Goal: Information Seeking & Learning: Learn about a topic

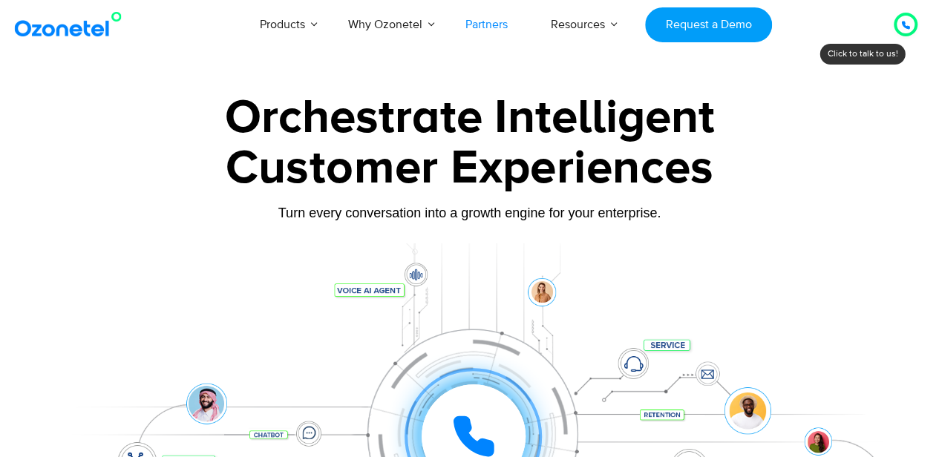
click at [488, 23] on link "Partners" at bounding box center [486, 24] width 85 height 49
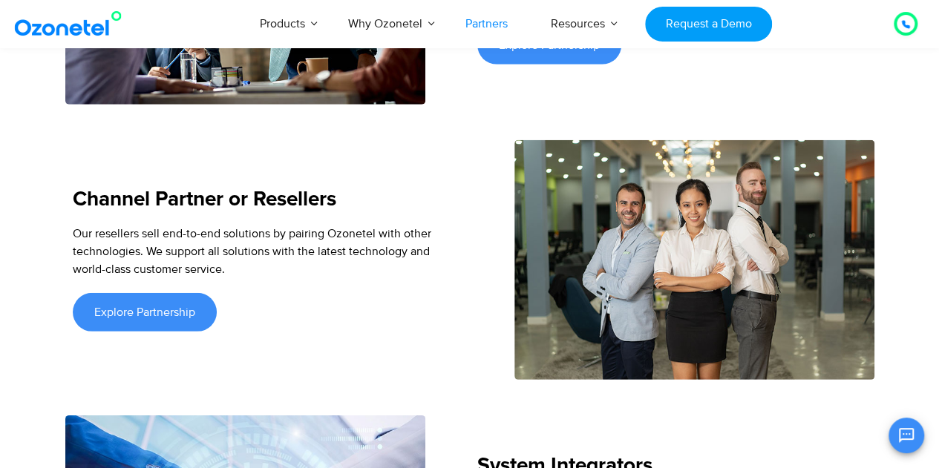
scroll to position [2078, 0]
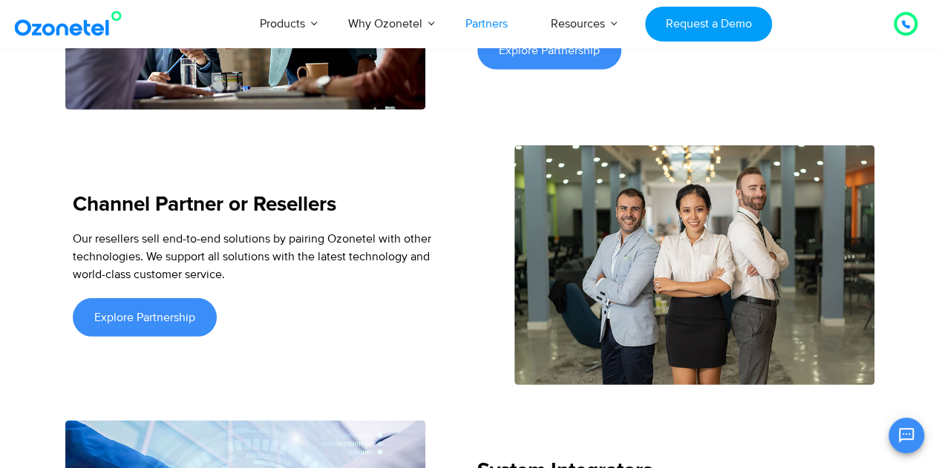
click at [24, 209] on section "Discover the Perfect Program for You We collaborate through four program models…" at bounding box center [469, 381] width 939 height 1249
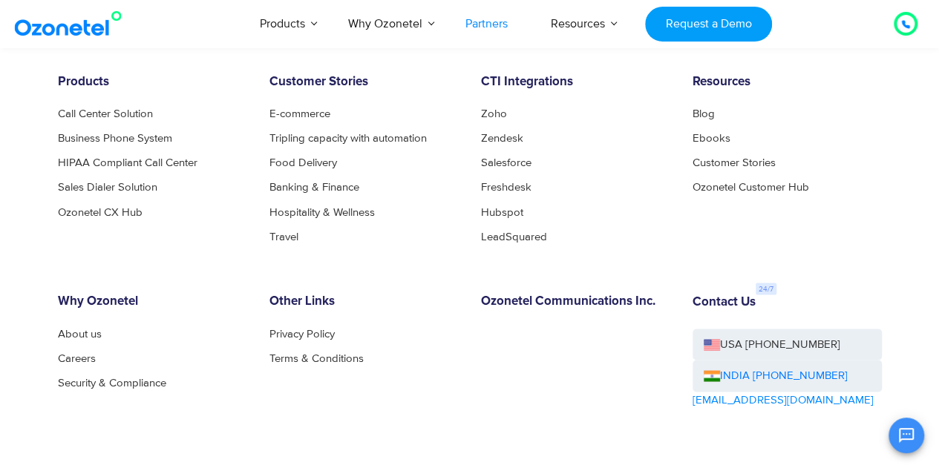
scroll to position [3992, 0]
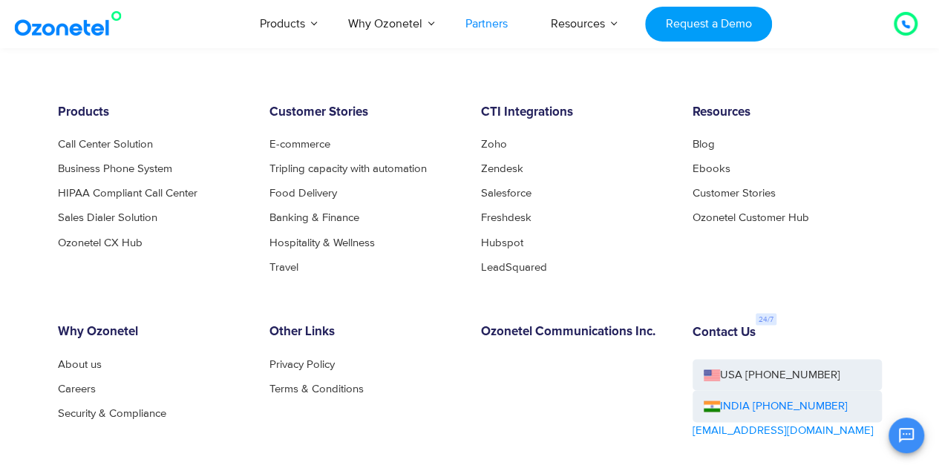
click at [873, 219] on div "Resources Blog Ebooks Customer Stories Ozonetel Customer Hub" at bounding box center [786, 188] width 211 height 167
click at [101, 383] on li "Careers" at bounding box center [152, 388] width 189 height 11
click at [89, 383] on link "Careers" at bounding box center [81, 388] width 46 height 11
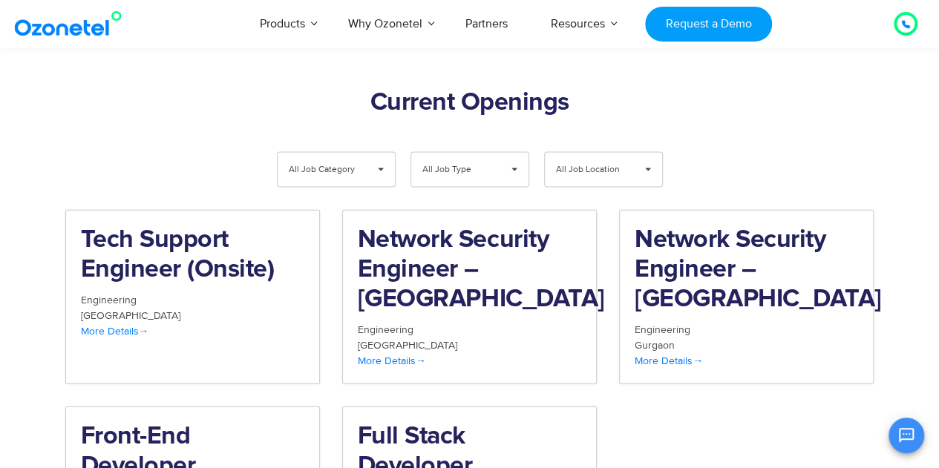
scroll to position [1633, 0]
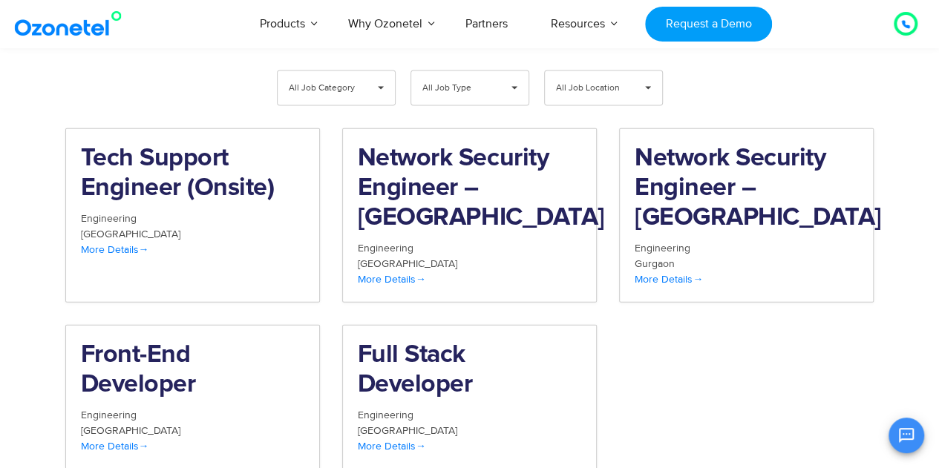
click at [721, 344] on div "Tech Support Engineer (Onsite) Engineering [GEOGRAPHIC_DATA] More Details Netwo…" at bounding box center [469, 310] width 831 height 364
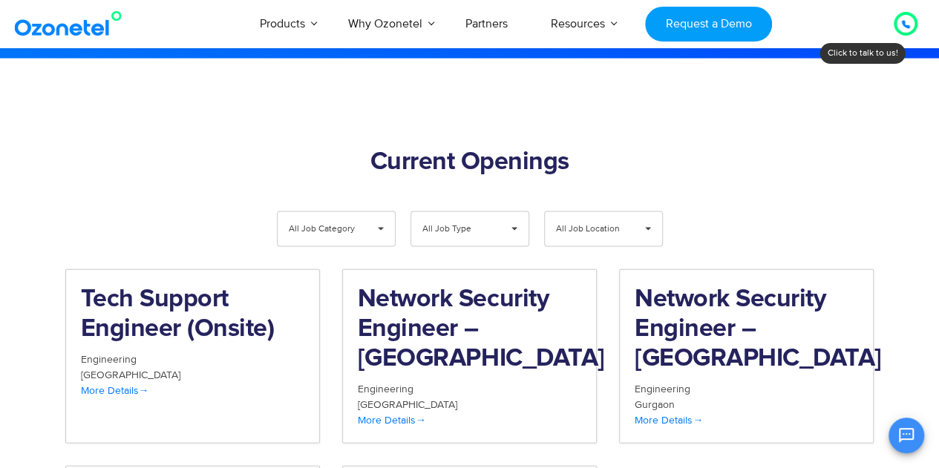
scroll to position [1410, 0]
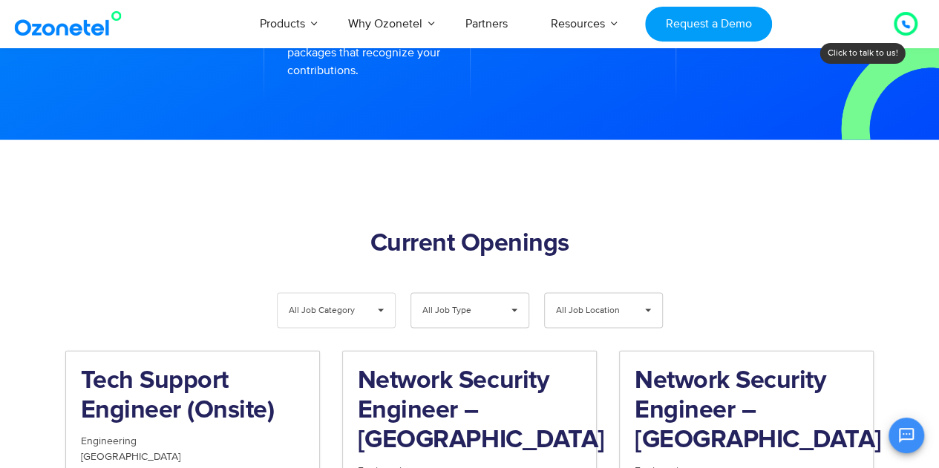
click at [350, 294] on span "All Job Category" at bounding box center [324, 311] width 70 height 34
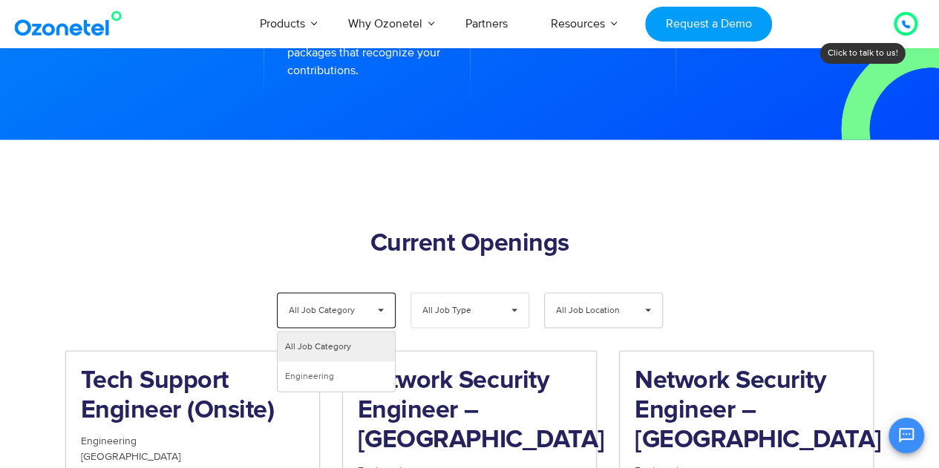
click at [450, 294] on span "All Job Type" at bounding box center [457, 311] width 70 height 34
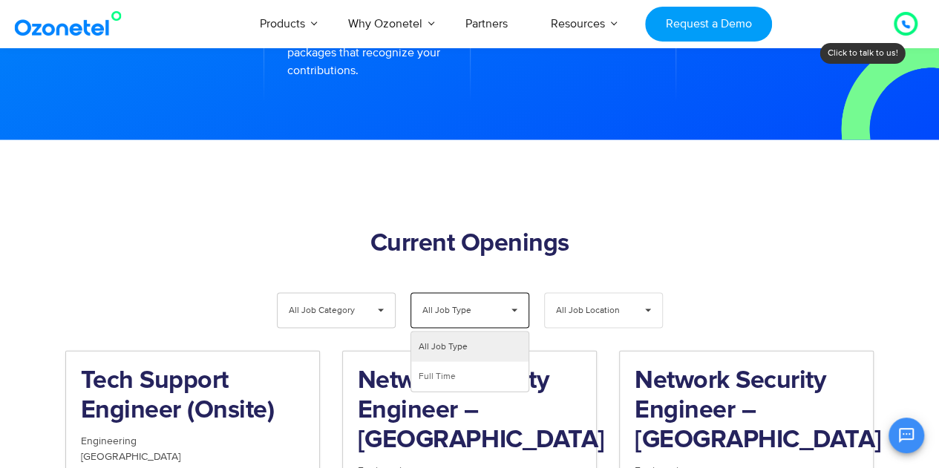
click at [580, 294] on span "All Job Location" at bounding box center [591, 311] width 70 height 34
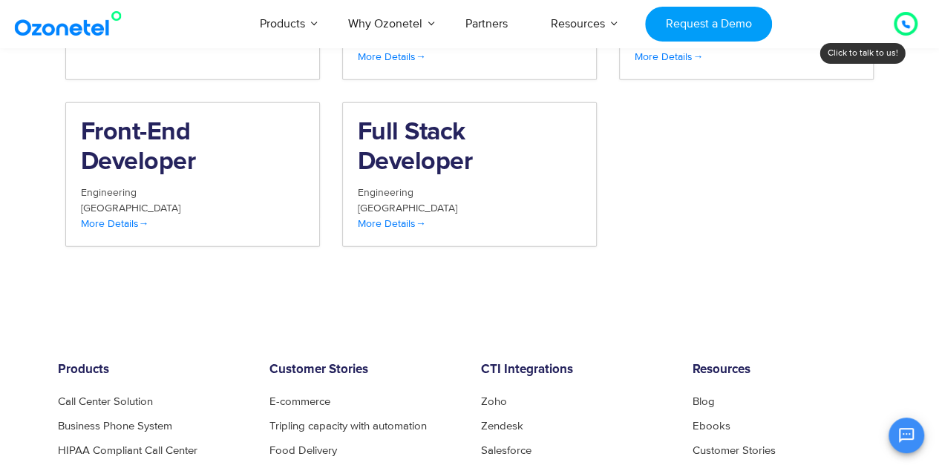
scroll to position [1633, 0]
